Goal: Navigation & Orientation: Understand site structure

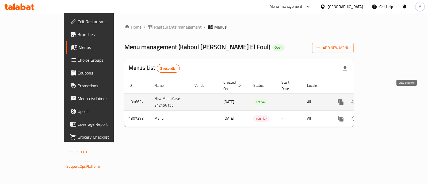
click at [386, 96] on link "enhanced table" at bounding box center [380, 102] width 13 height 13
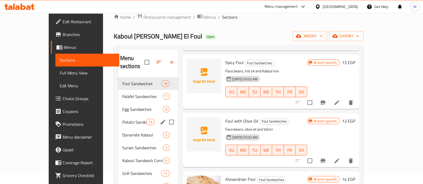
scroll to position [8, 0]
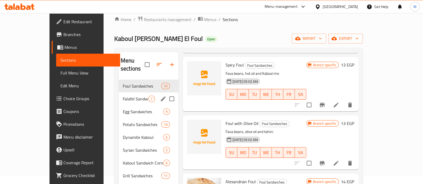
click at [123, 96] on span "Falafel Sandwiches" at bounding box center [135, 99] width 25 height 6
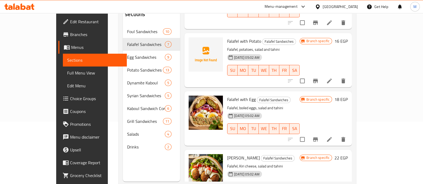
scroll to position [75, 0]
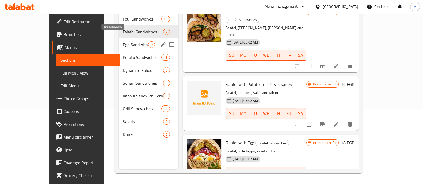
click at [128, 42] on span "Egg Sandwiches" at bounding box center [135, 45] width 25 height 6
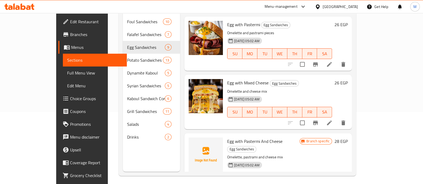
scroll to position [75, 0]
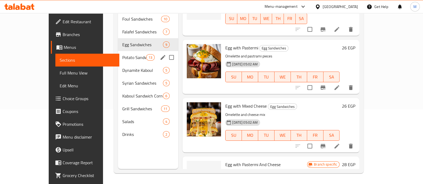
click at [146, 55] on span "13" at bounding box center [150, 57] width 8 height 5
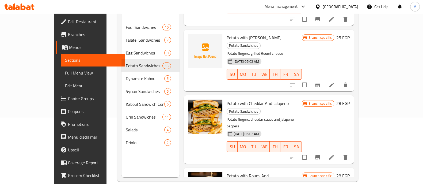
scroll to position [75, 0]
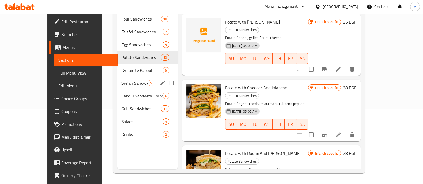
click at [130, 67] on span "Dynamite Kaboul" at bounding box center [142, 70] width 41 height 6
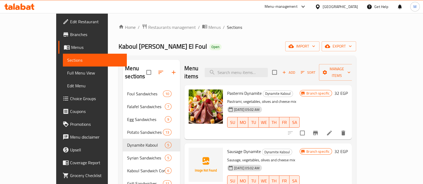
click at [127, 155] on span "Syrian Sandwiches" at bounding box center [146, 158] width 38 height 6
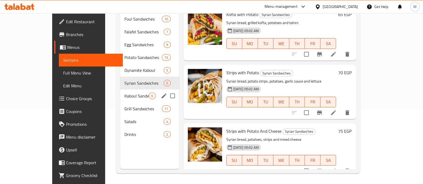
click at [125, 93] on span "Kaboul Sandwich Corner" at bounding box center [137, 96] width 24 height 6
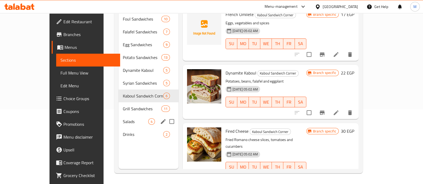
click at [119, 115] on div "Salads 4" at bounding box center [149, 121] width 60 height 13
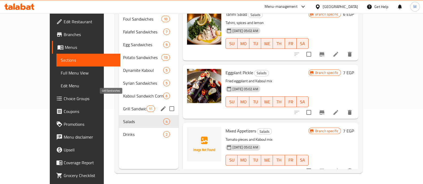
click at [119, 103] on div "Grill Sandwiches 11" at bounding box center [149, 109] width 60 height 13
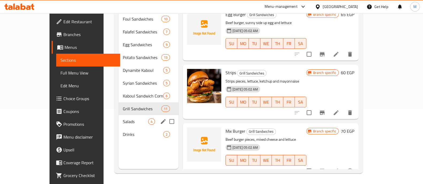
click at [123, 119] on span "Salads" at bounding box center [135, 122] width 25 height 6
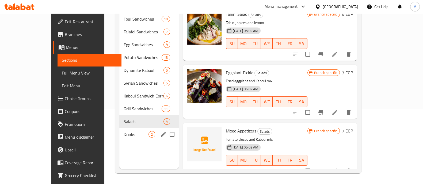
click at [124, 131] on span "Drinks" at bounding box center [136, 134] width 25 height 6
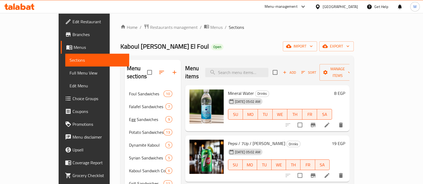
click at [280, 37] on div "Home / Restaurants management / Menus / Sections Kaboul [PERSON_NAME] El Foul O…" at bounding box center [236, 136] width 233 height 225
